Goal: Information Seeking & Learning: Find specific fact

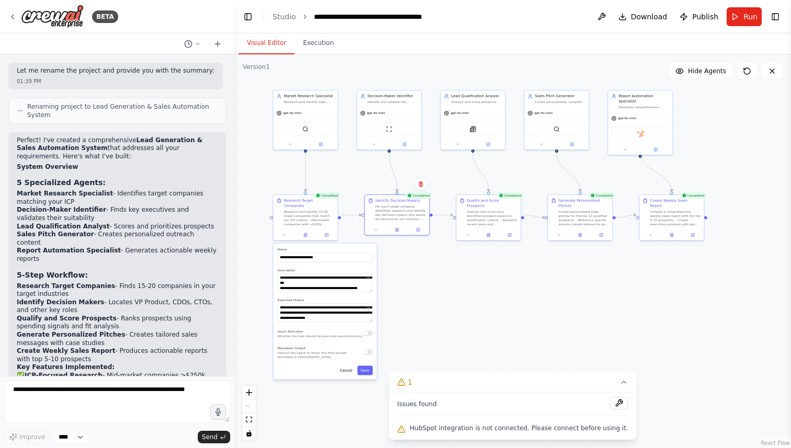
scroll to position [1416, 0]
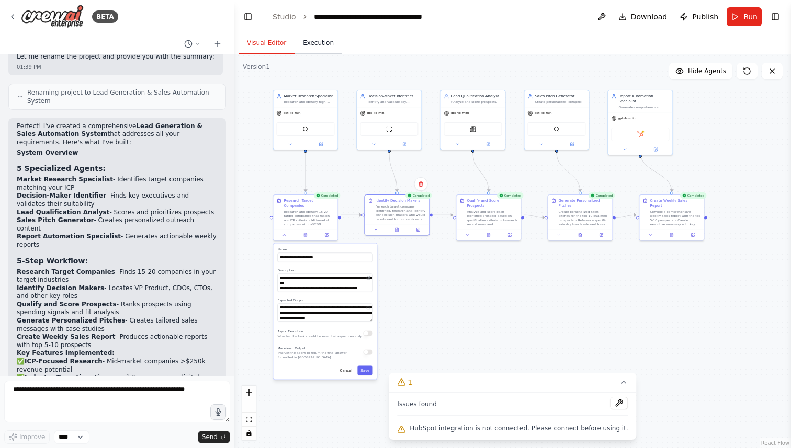
click at [330, 42] on button "Execution" at bounding box center [319, 43] width 48 height 22
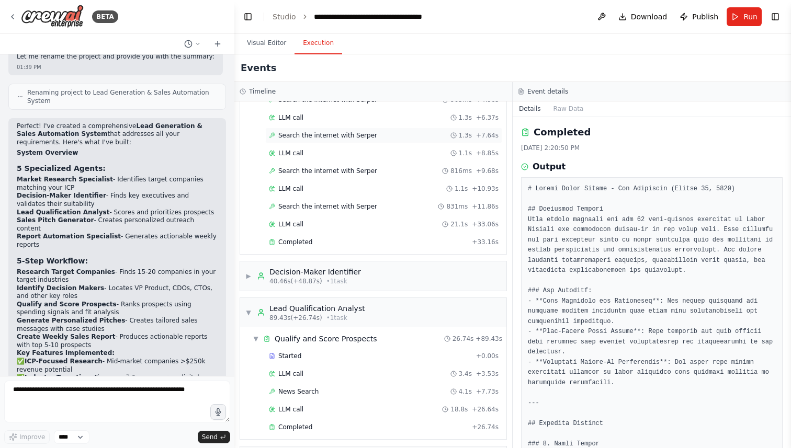
scroll to position [141, 0]
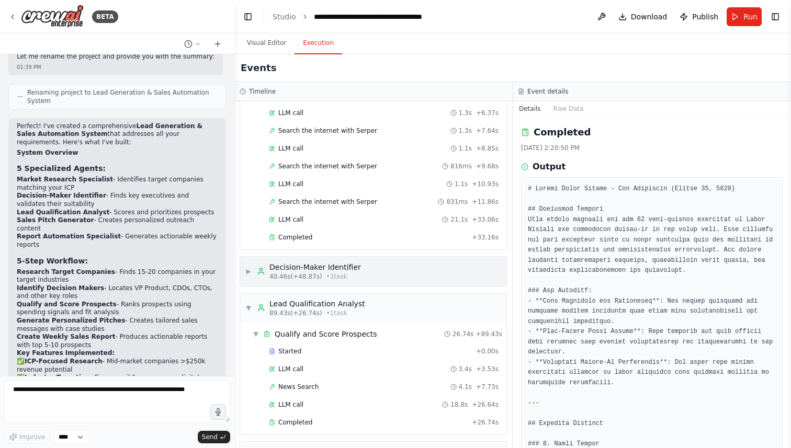
click at [320, 274] on span "40.46s (+48.87s)" at bounding box center [295, 277] width 53 height 8
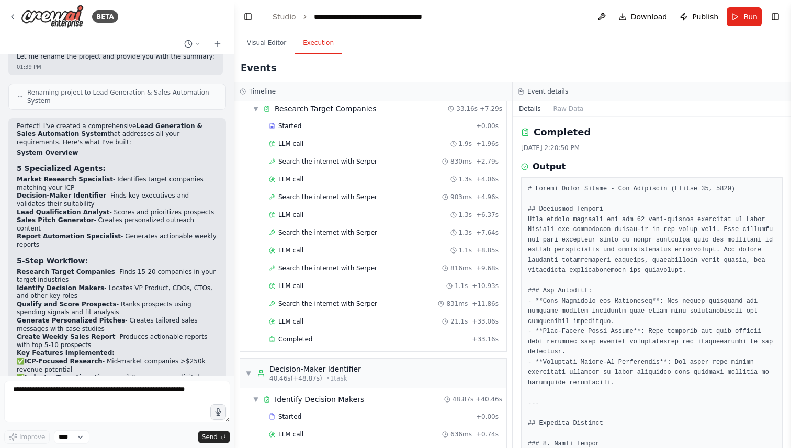
scroll to position [0, 0]
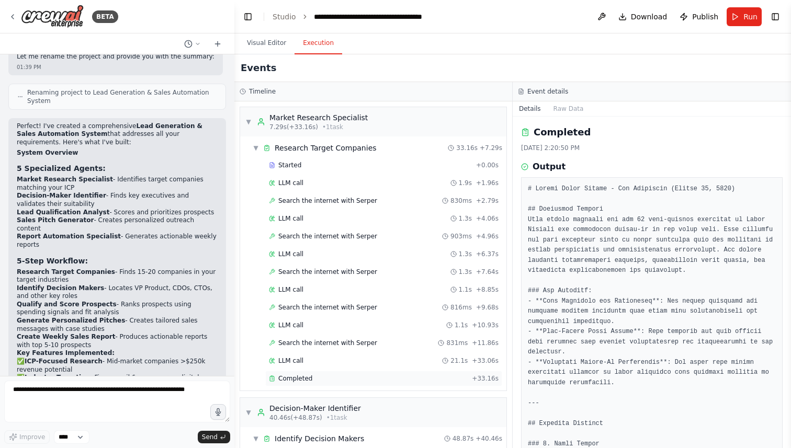
click at [303, 377] on span "Completed" at bounding box center [295, 379] width 34 height 8
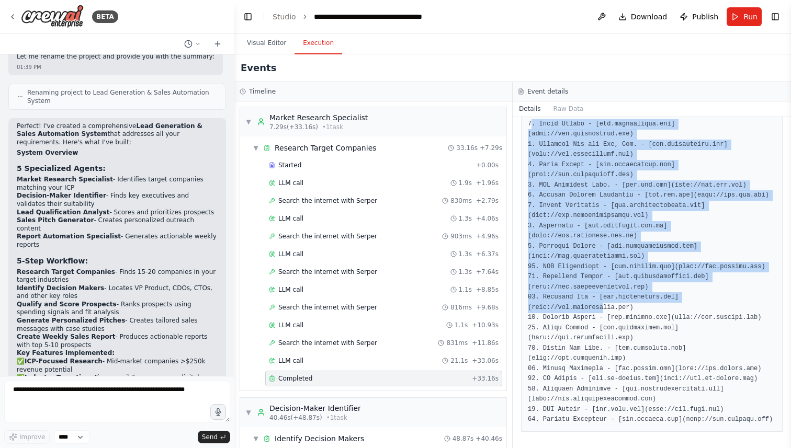
drag, startPoint x: 533, startPoint y: 128, endPoint x: 605, endPoint y: 305, distance: 191.5
click at [605, 305] on pre at bounding box center [652, 267] width 248 height 317
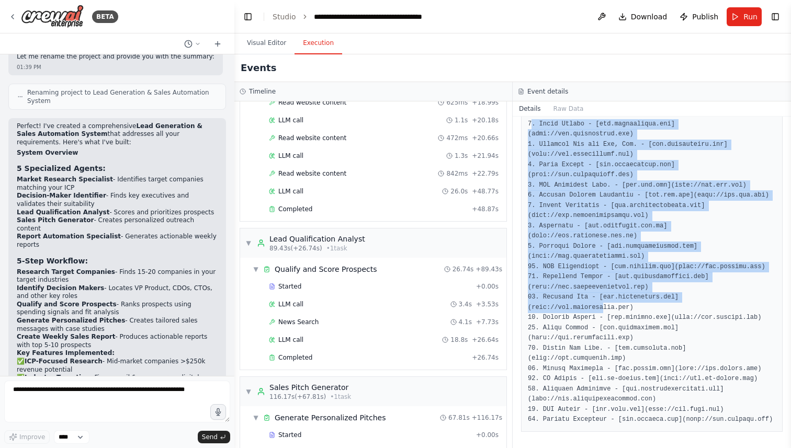
scroll to position [777, 0]
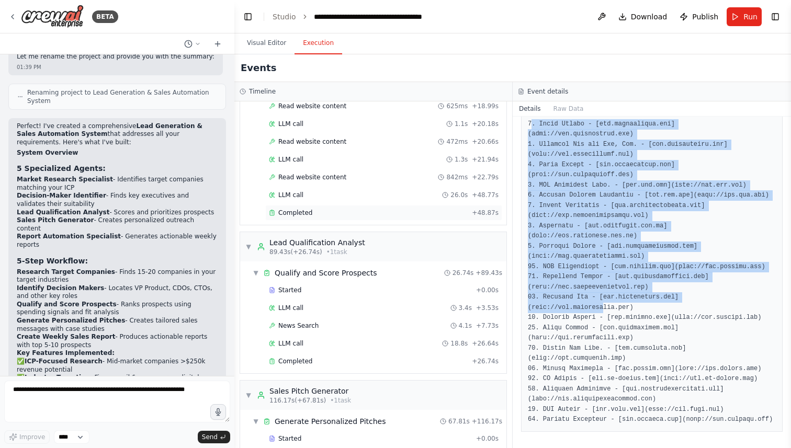
click at [301, 212] on span "Completed" at bounding box center [295, 213] width 34 height 8
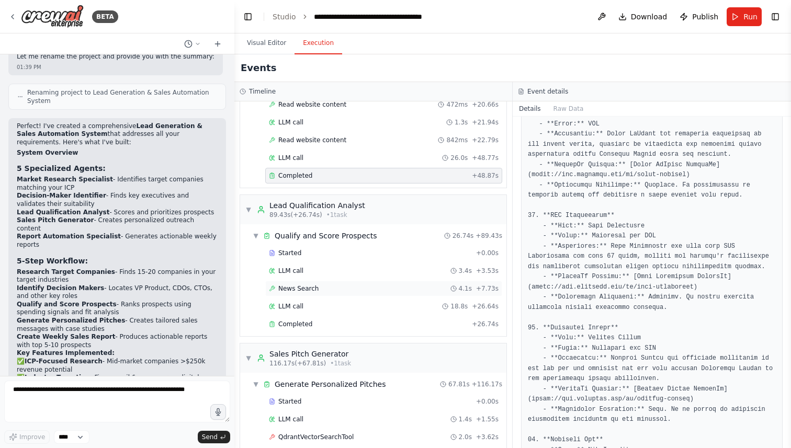
scroll to position [824, 0]
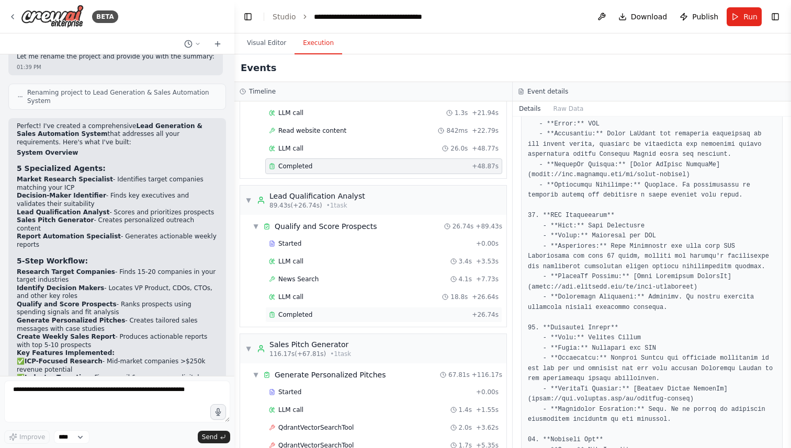
click at [305, 317] on span "Completed" at bounding box center [295, 315] width 34 height 8
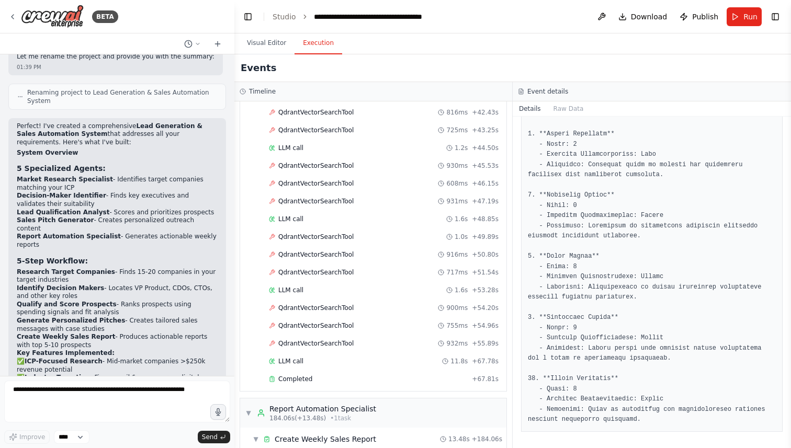
scroll to position [1723, 0]
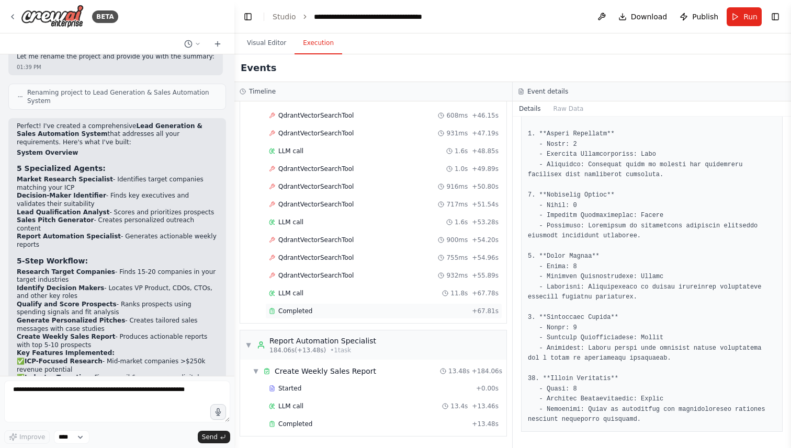
click at [340, 310] on div "Completed" at bounding box center [368, 311] width 199 height 8
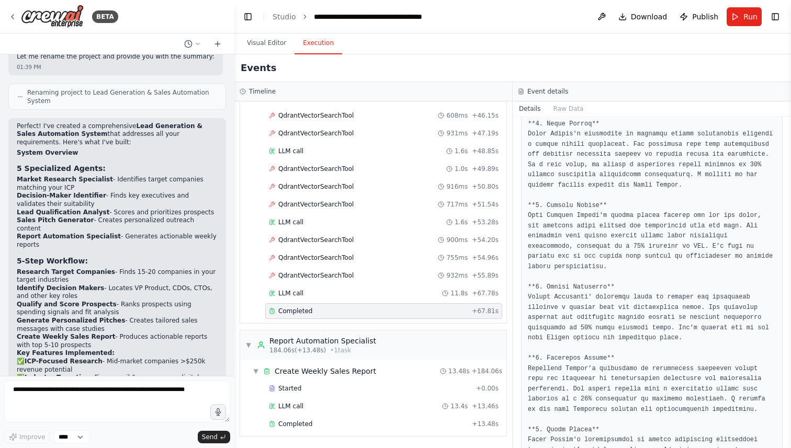
scroll to position [616, 0]
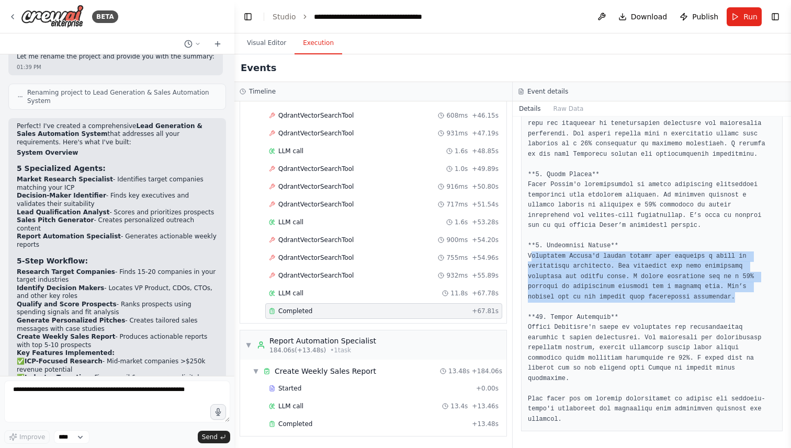
drag, startPoint x: 532, startPoint y: 259, endPoint x: 765, endPoint y: 293, distance: 235.3
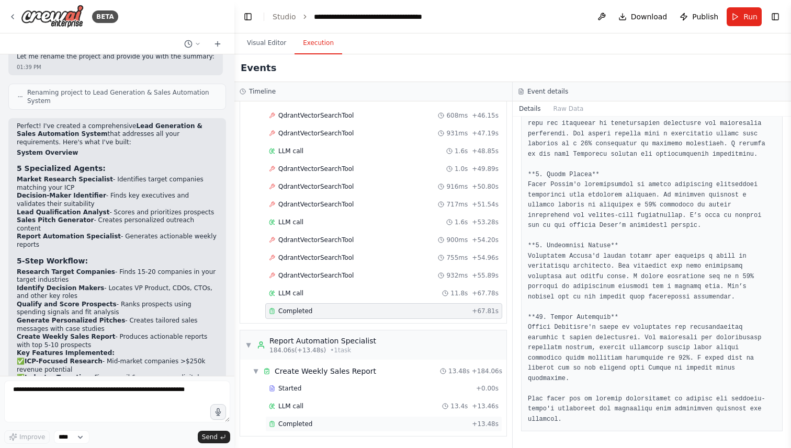
click at [309, 428] on span "Completed" at bounding box center [295, 424] width 34 height 8
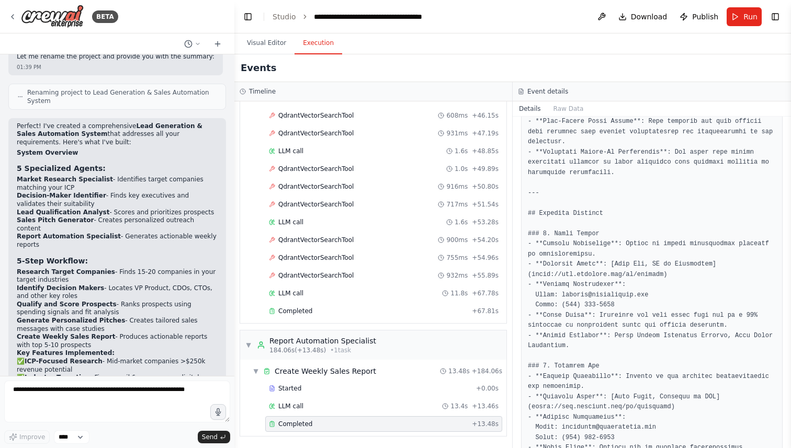
scroll to position [211, 0]
drag, startPoint x: 564, startPoint y: 294, endPoint x: 655, endPoint y: 289, distance: 91.7
drag, startPoint x: 564, startPoint y: 307, endPoint x: 630, endPoint y: 306, distance: 65.9
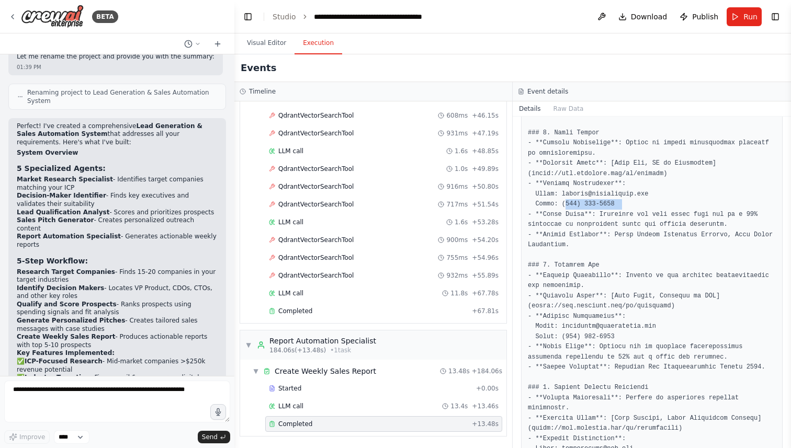
scroll to position [312, 0]
drag, startPoint x: 561, startPoint y: 330, endPoint x: 655, endPoint y: 336, distance: 93.8
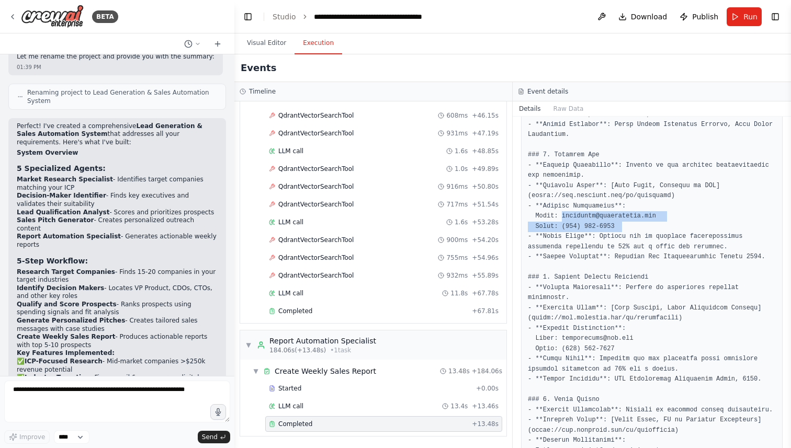
scroll to position [419, 0]
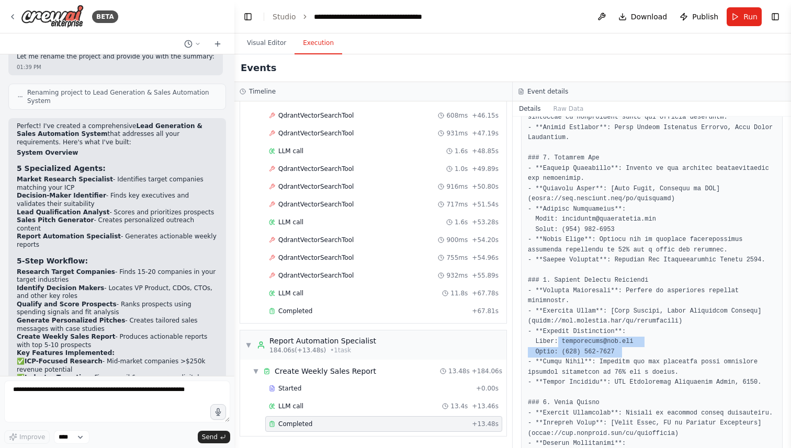
drag, startPoint x: 559, startPoint y: 339, endPoint x: 633, endPoint y: 349, distance: 74.5
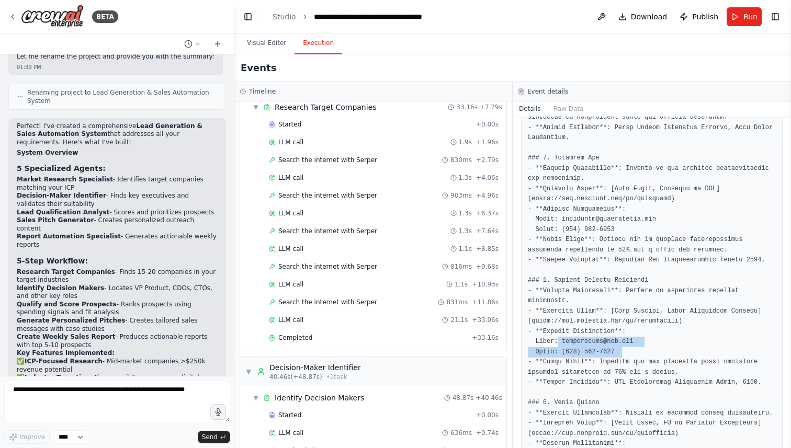
scroll to position [0, 0]
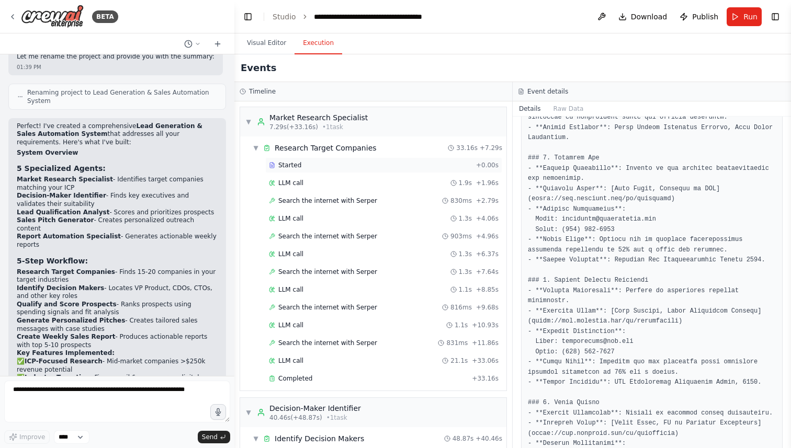
click at [297, 165] on span "Started" at bounding box center [289, 165] width 23 height 8
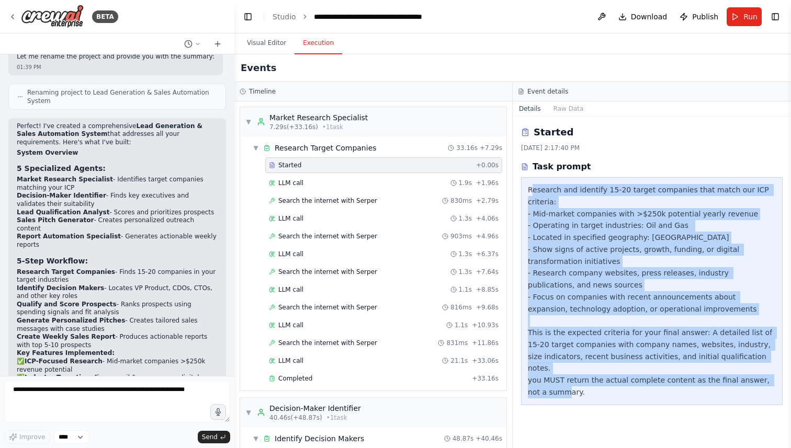
drag, startPoint x: 533, startPoint y: 186, endPoint x: 597, endPoint y: 390, distance: 213.8
click at [597, 390] on div "Research and identify 15-20 target companies that match our ICP criteria: - Mid…" at bounding box center [652, 291] width 262 height 228
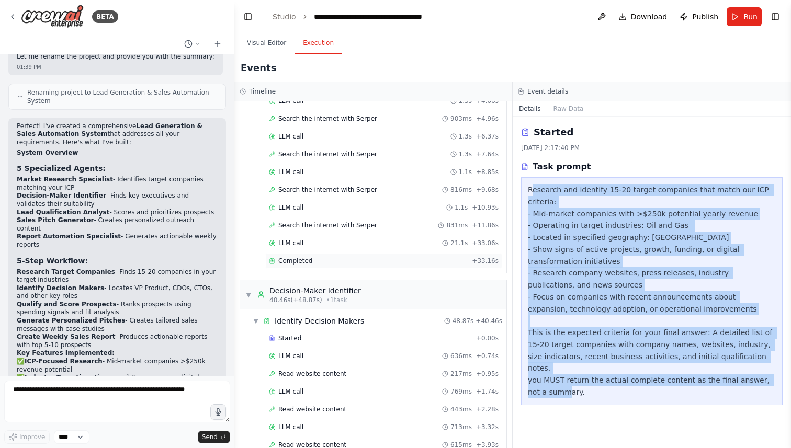
scroll to position [2133, 0]
